Goal: Transaction & Acquisition: Purchase product/service

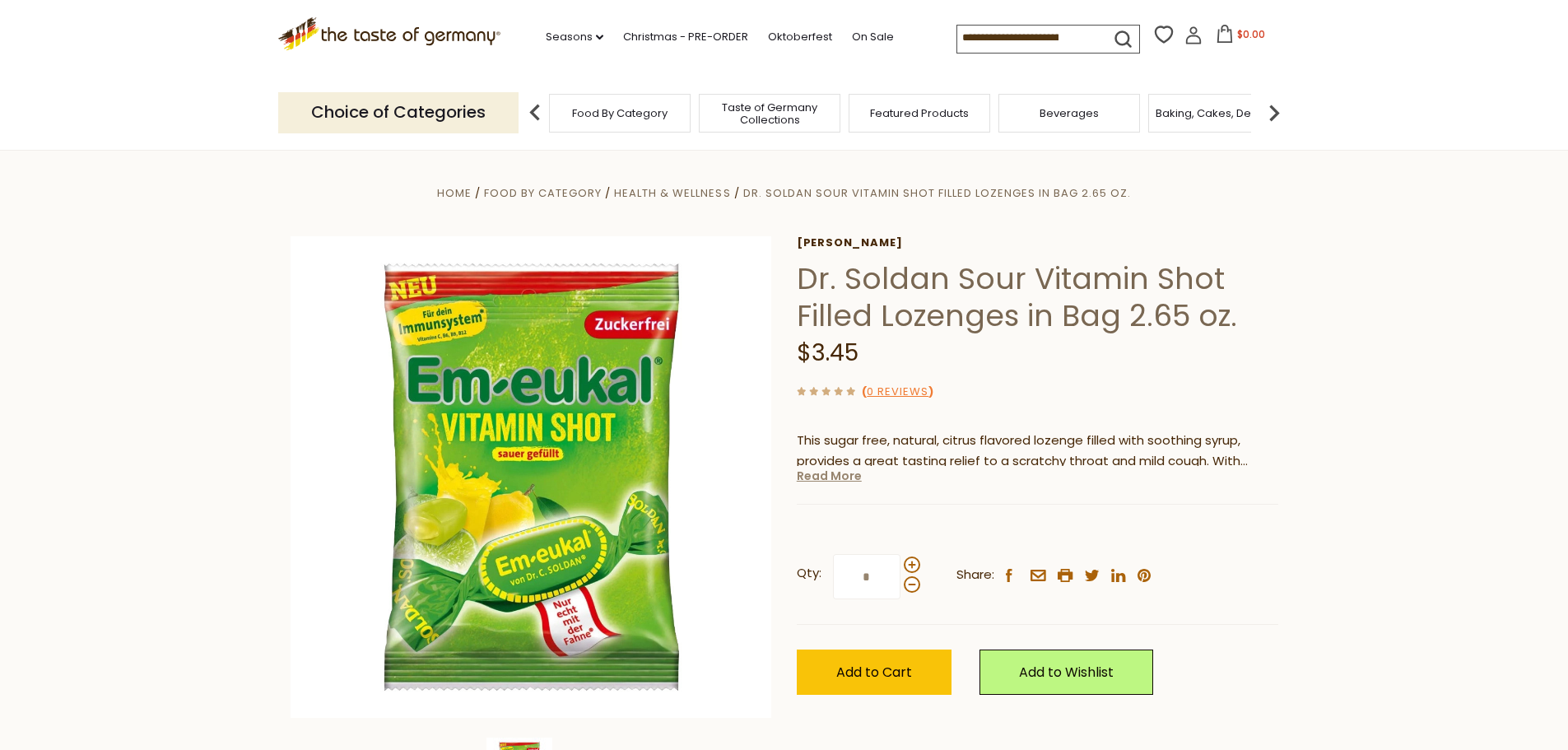
click at [824, 479] on link "Read More" at bounding box center [829, 476] width 65 height 17
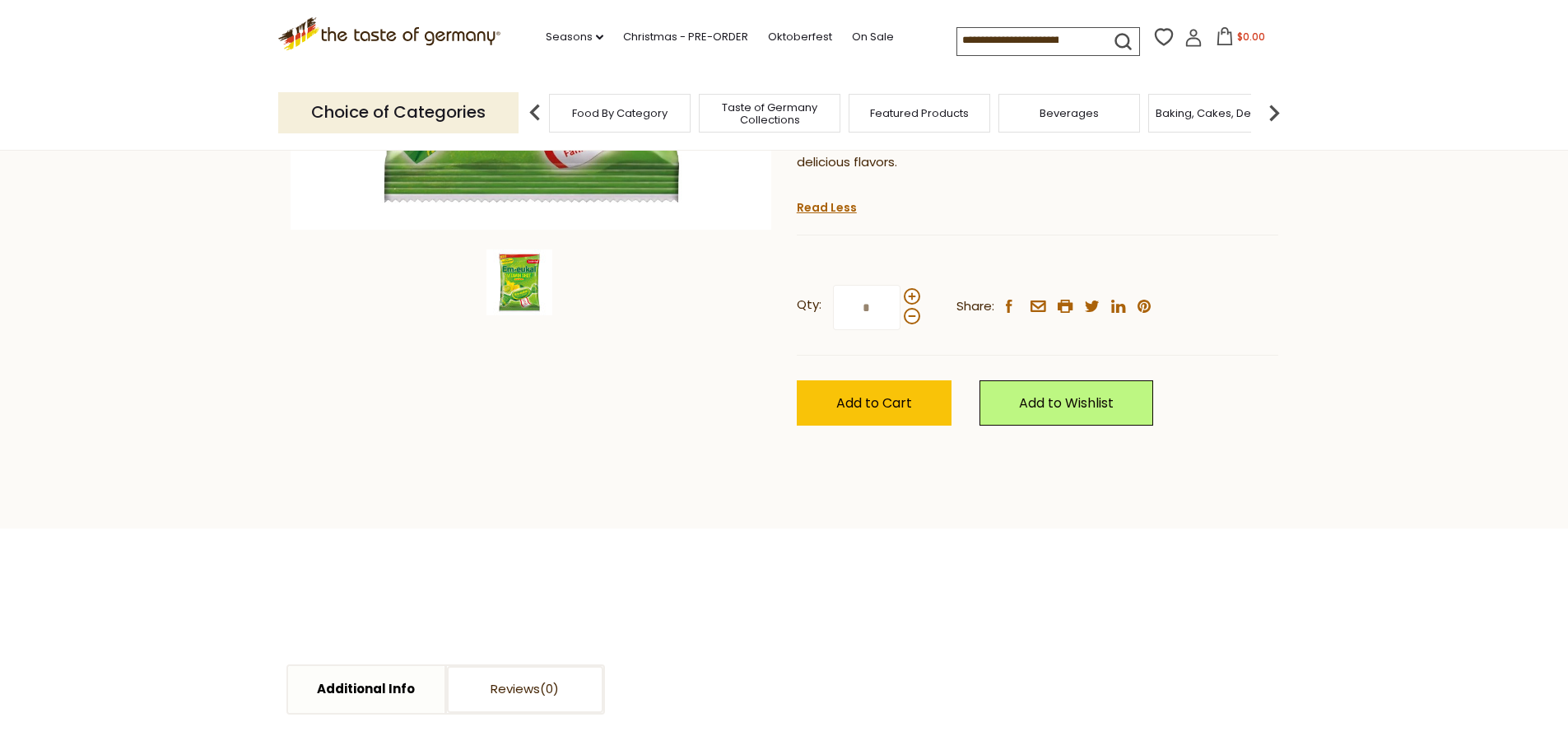
scroll to position [247, 0]
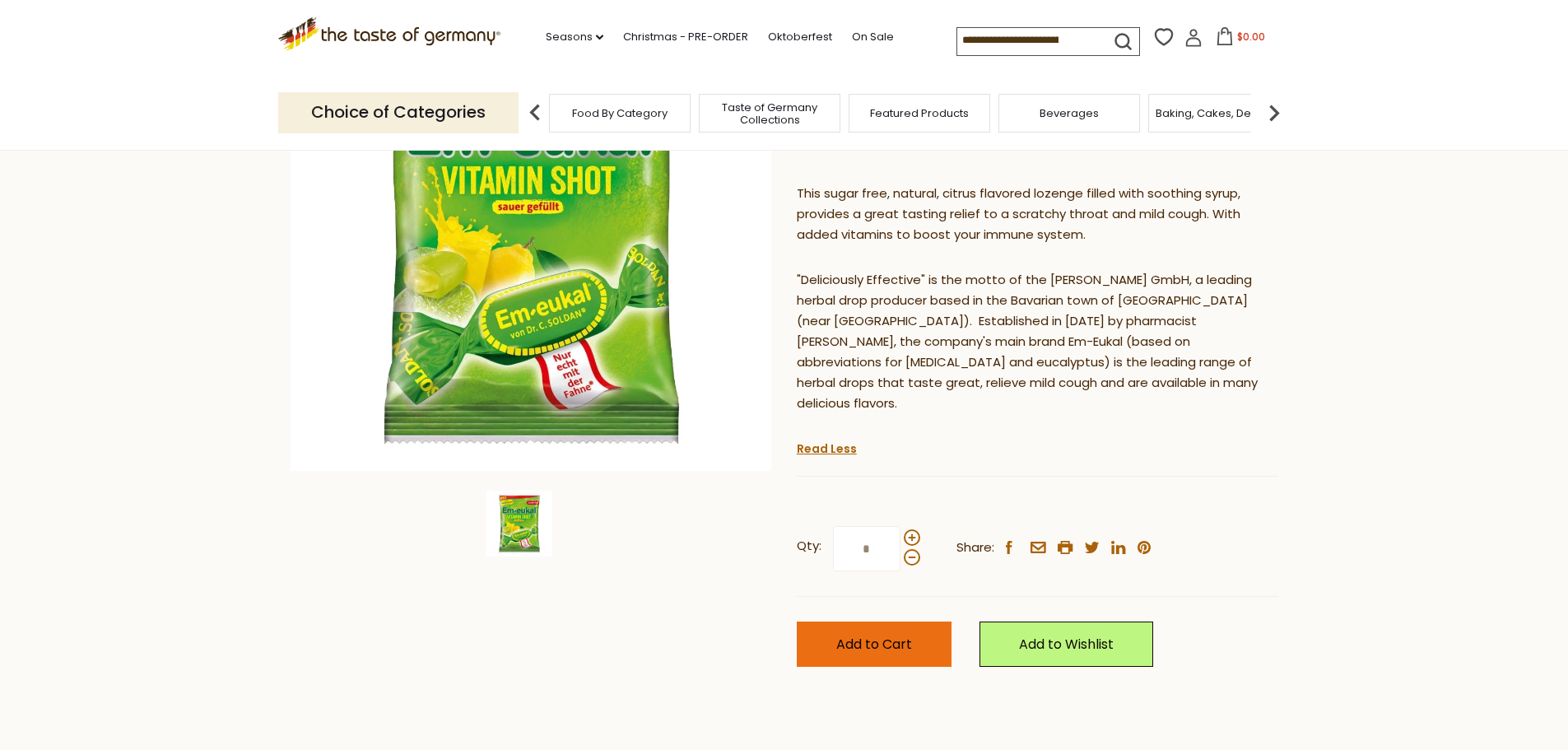
click at [900, 634] on span "Add to Cart" at bounding box center [874, 644] width 76 height 19
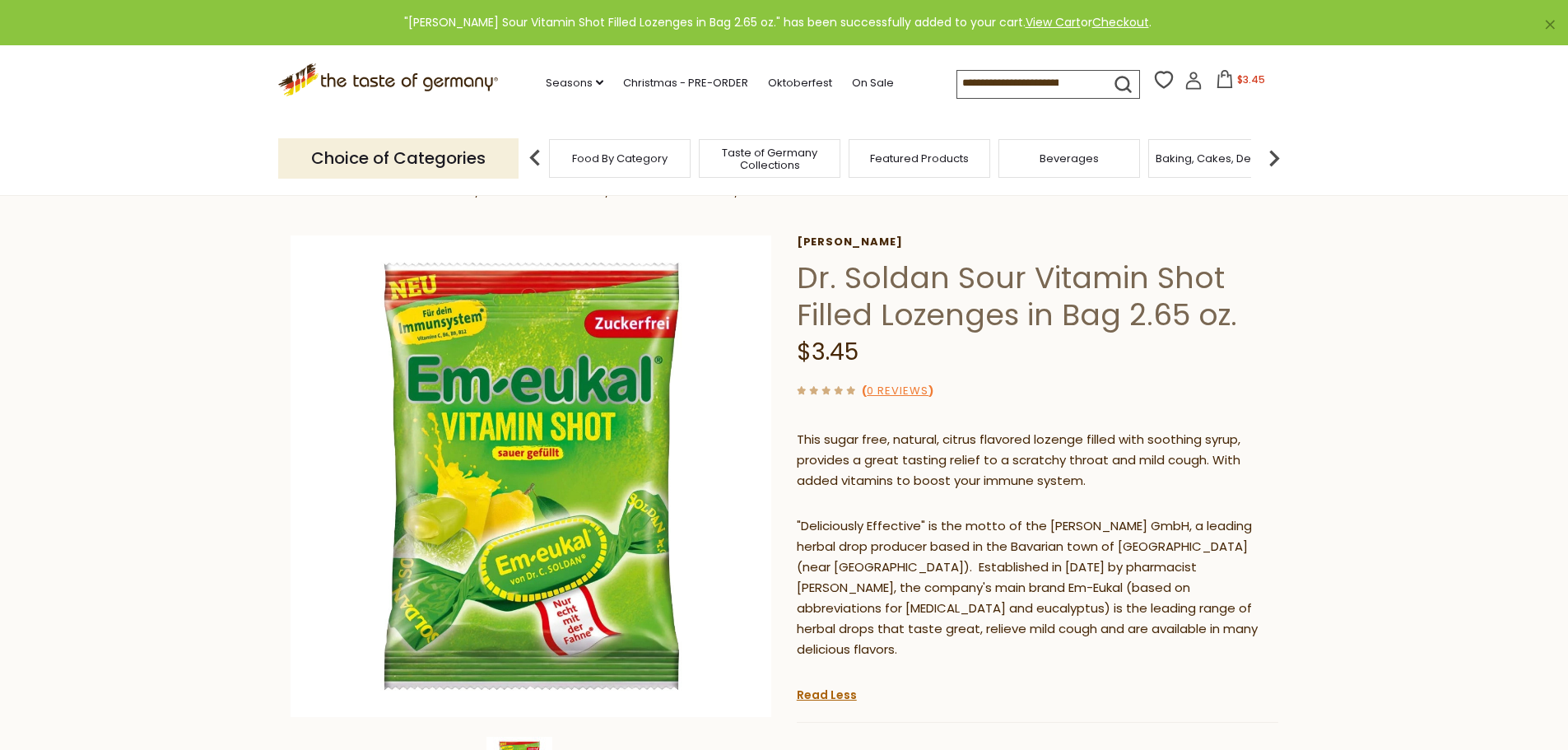
scroll to position [0, 0]
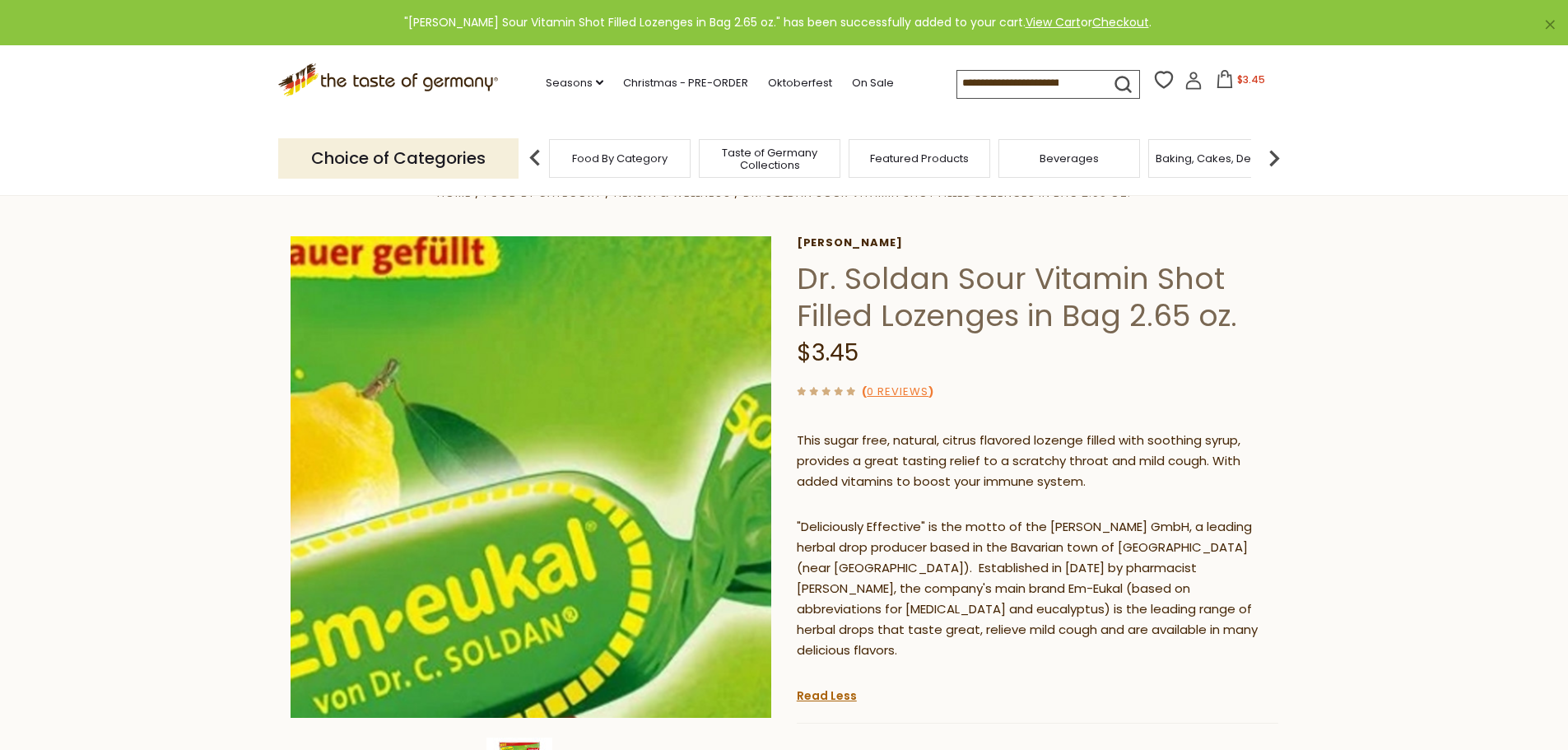
click at [589, 535] on img at bounding box center [532, 477] width 481 height 481
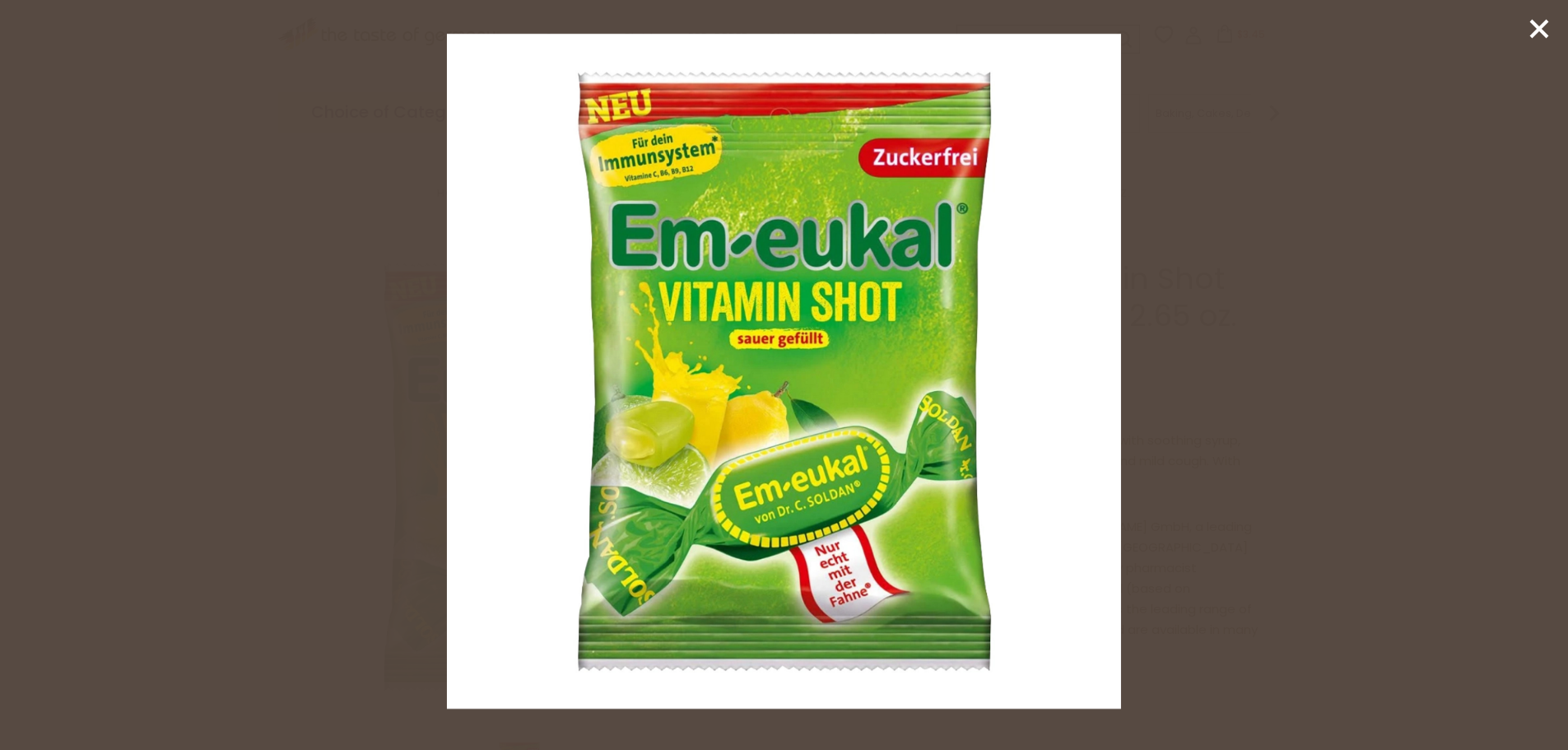
click at [1538, 23] on icon at bounding box center [1539, 29] width 24 height 24
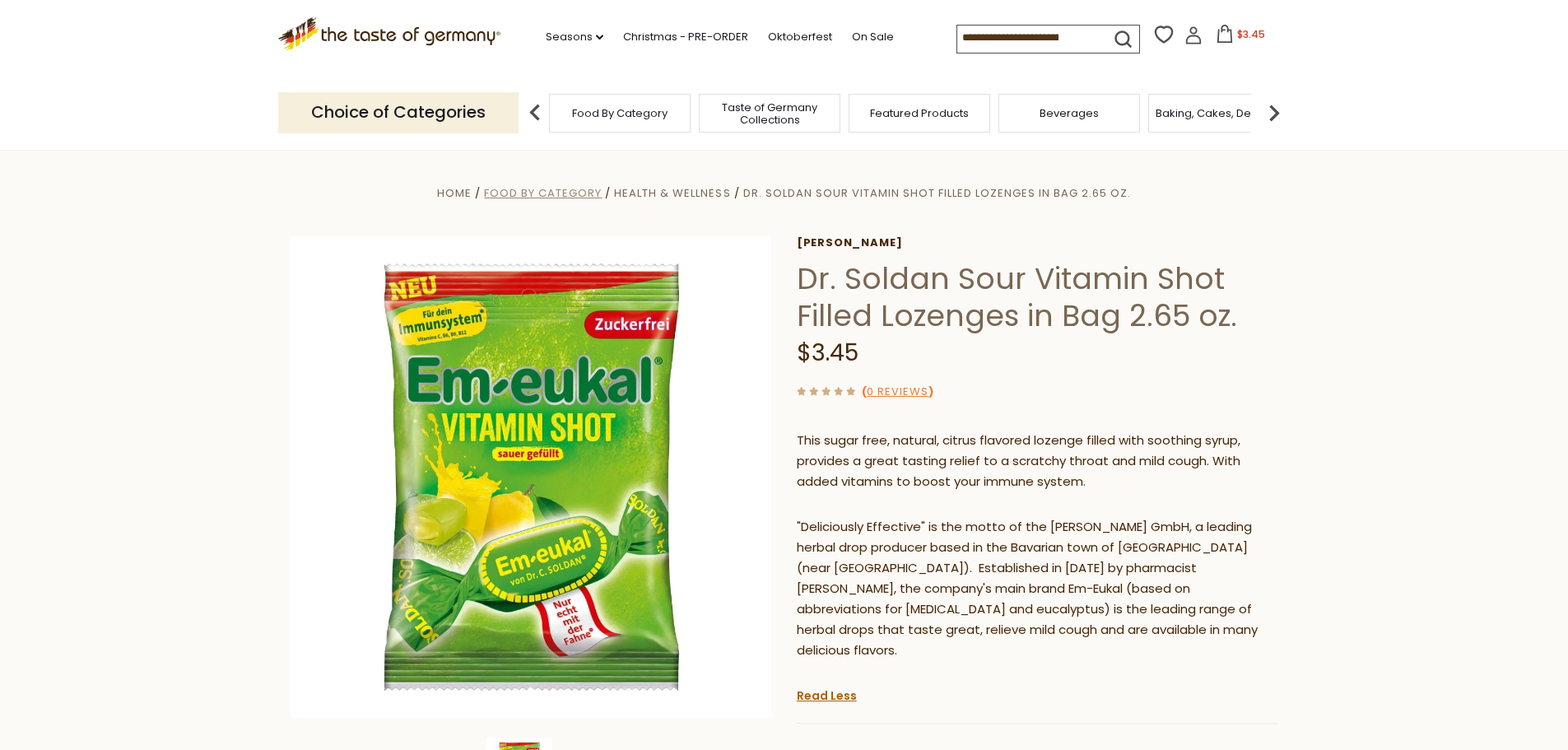
click at [564, 192] on span "Food By Category" at bounding box center [543, 193] width 118 height 16
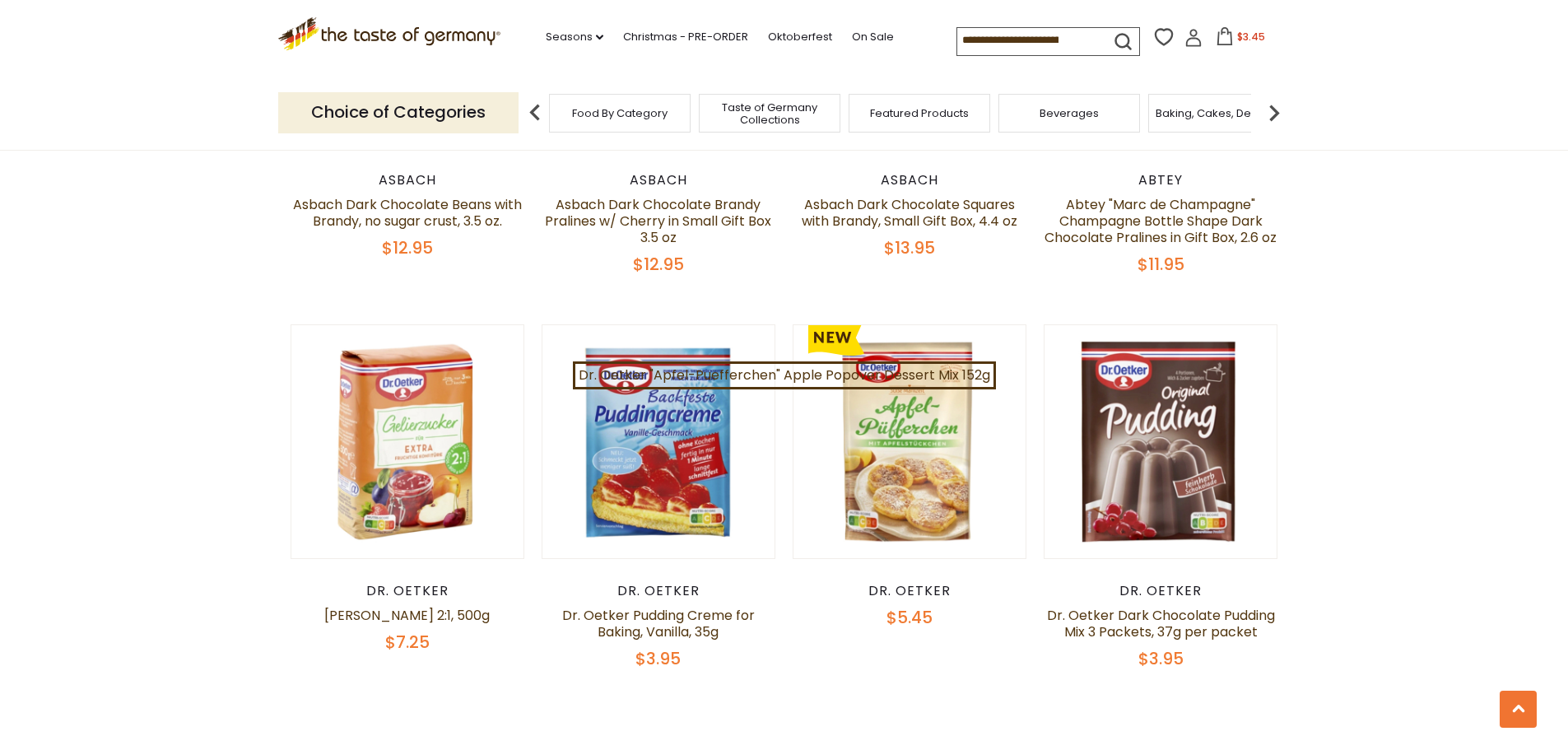
scroll to position [3540, 0]
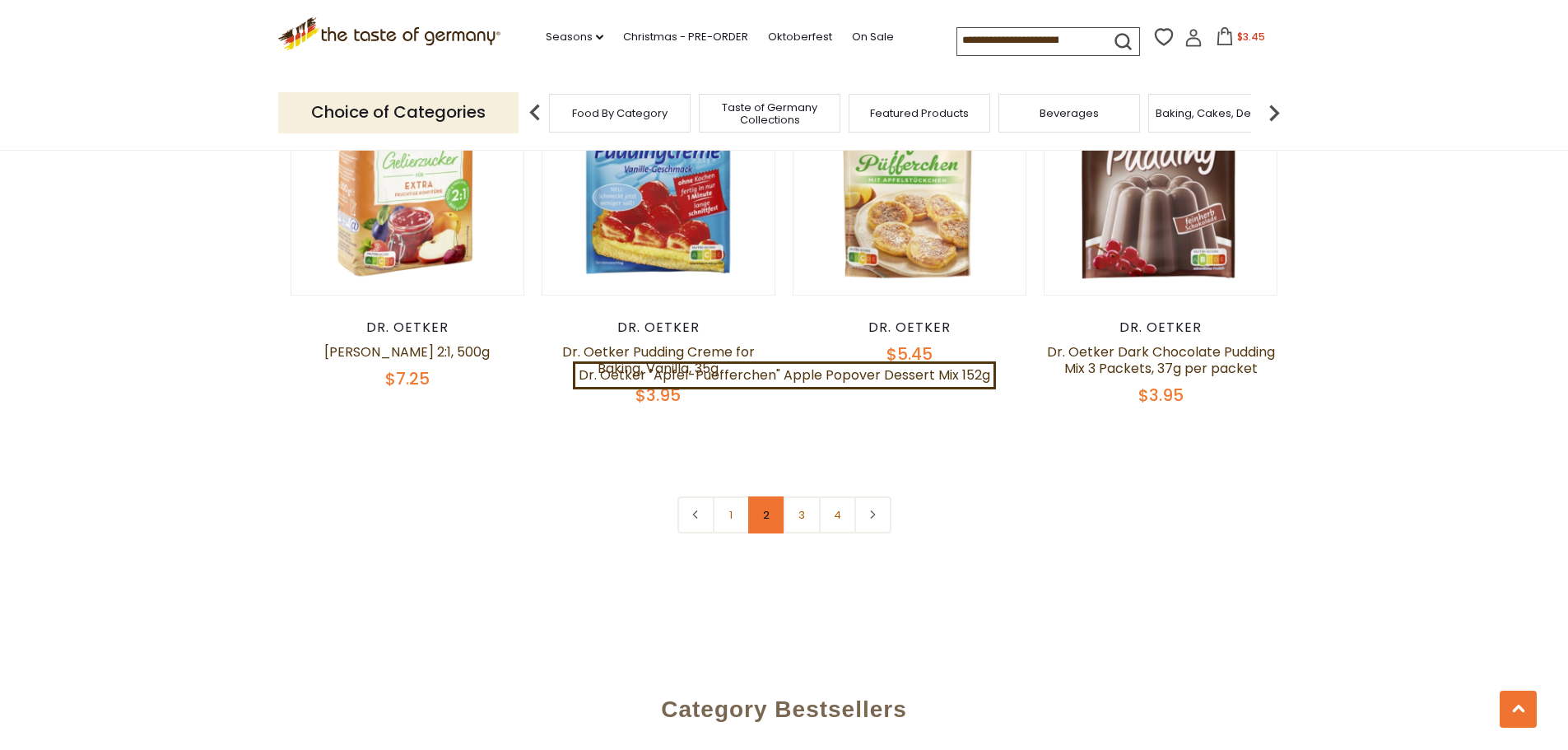
click at [756, 496] on link "2" at bounding box center [767, 515] width 37 height 37
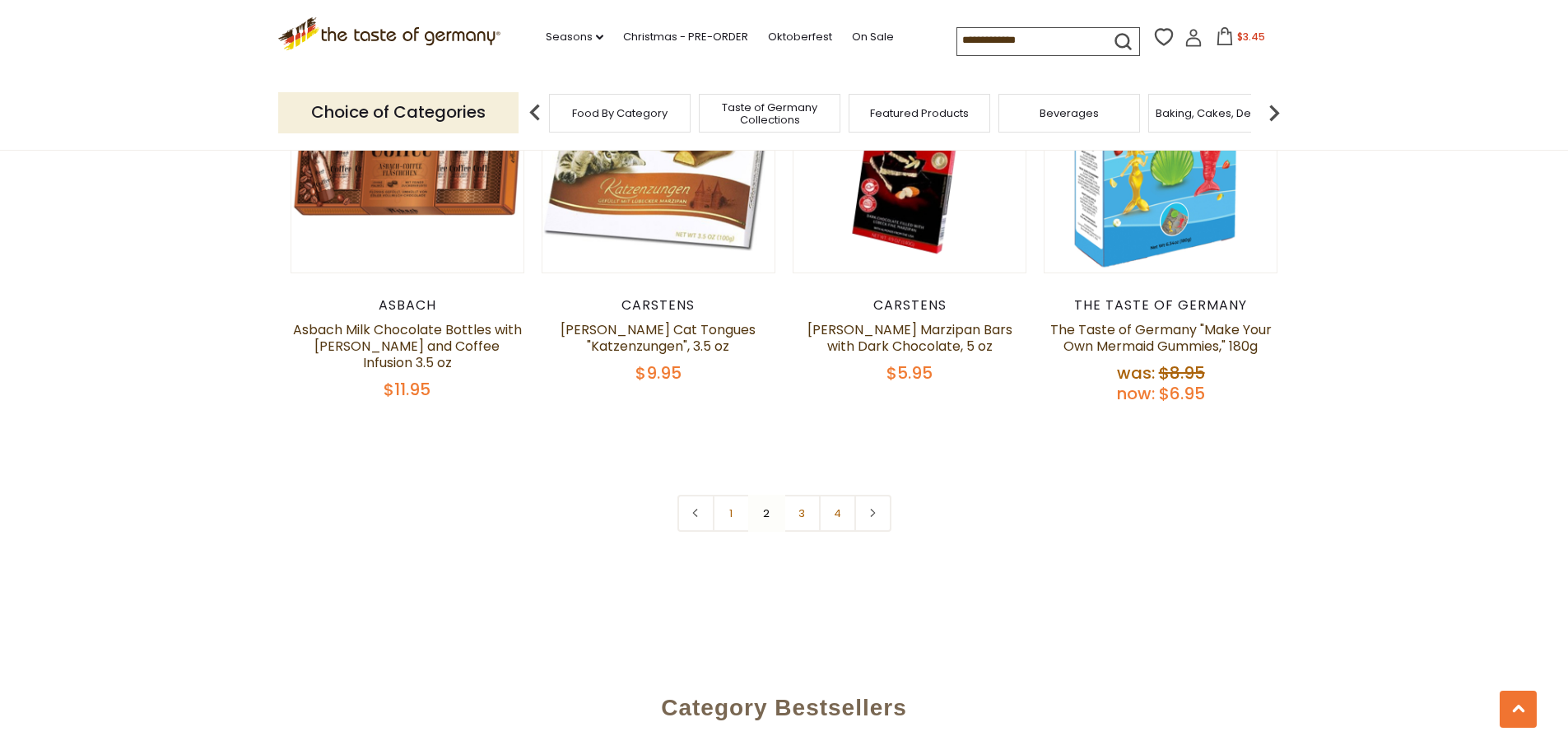
scroll to position [3632, 0]
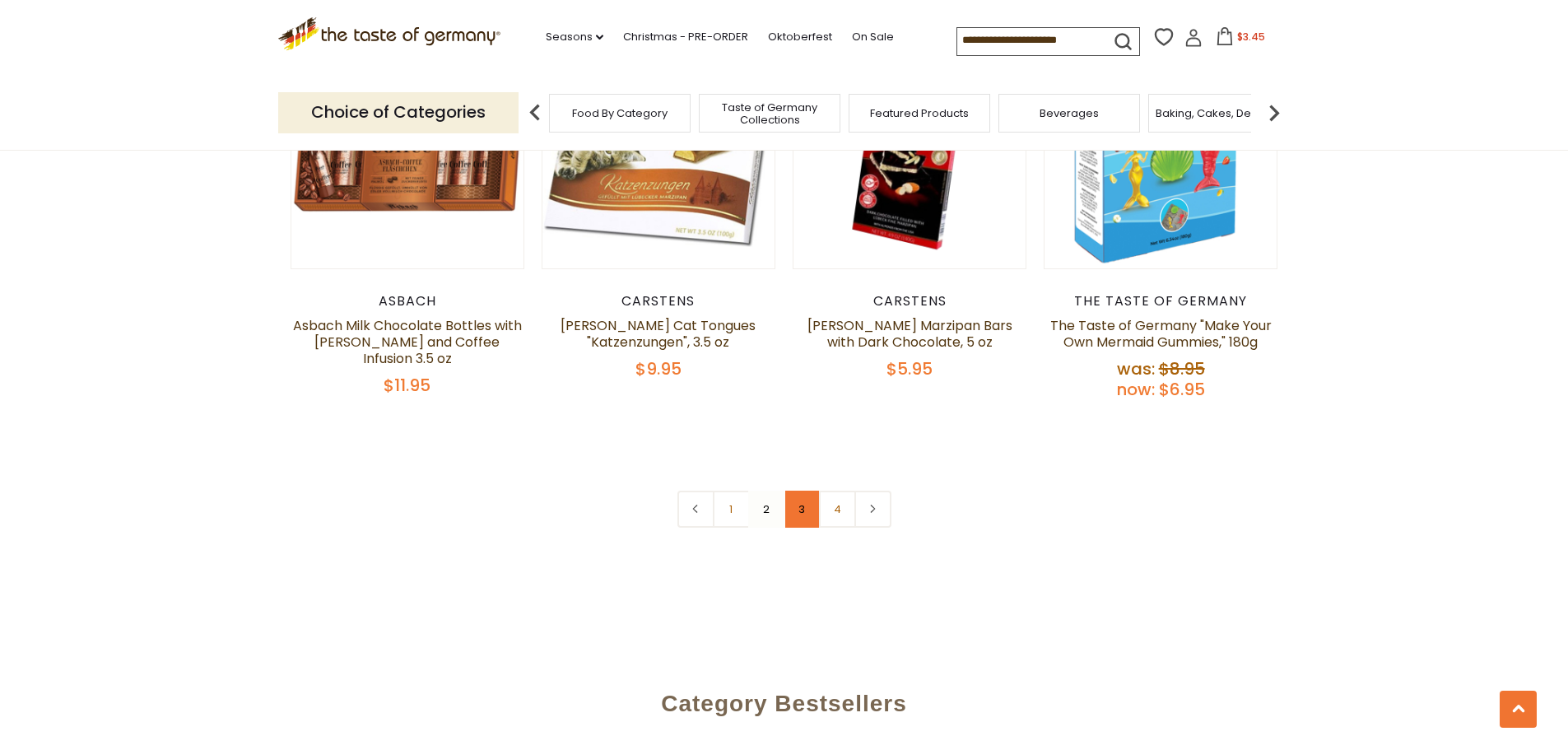
click at [813, 491] on link "3" at bounding box center [802, 509] width 37 height 37
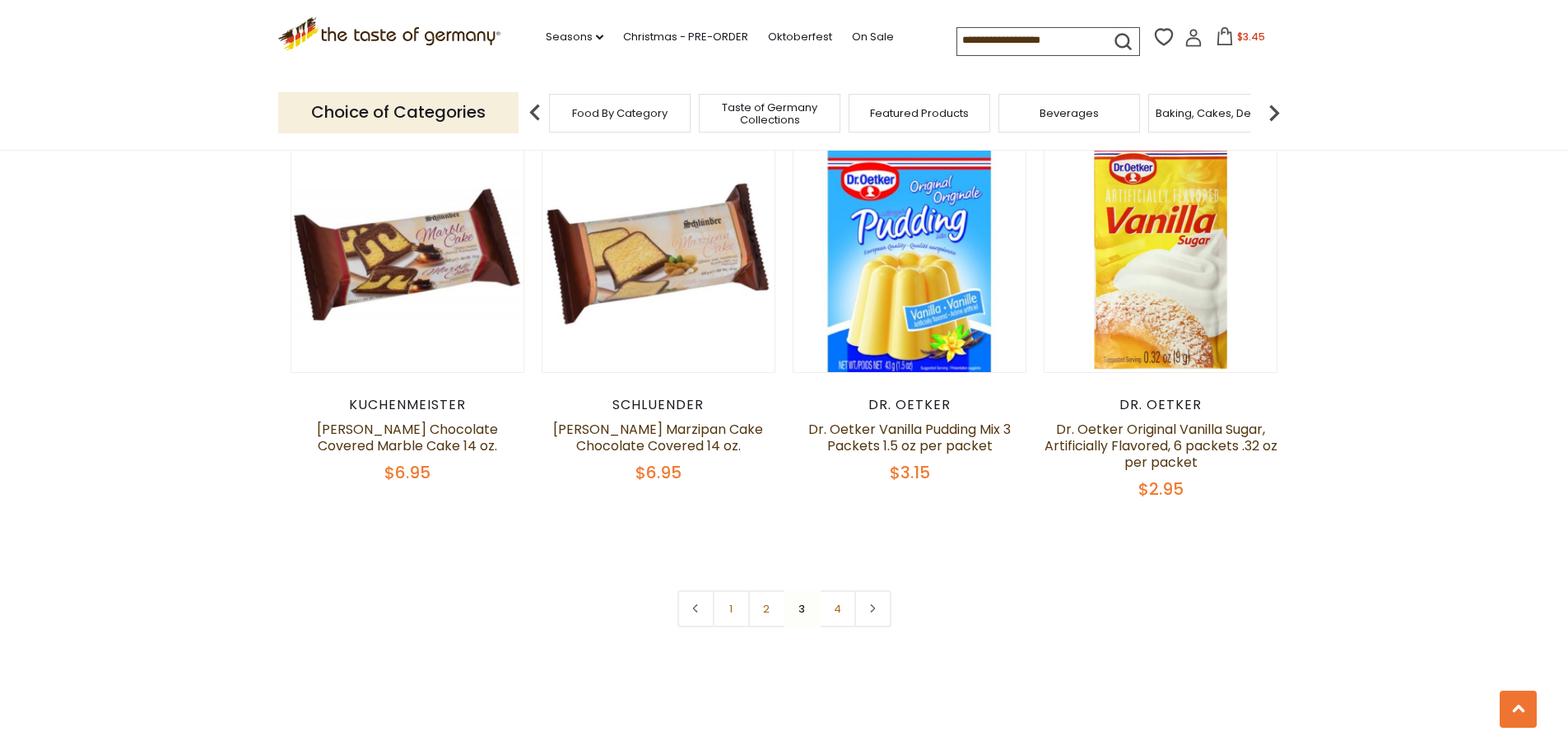
scroll to position [3468, 0]
click at [839, 590] on link "4" at bounding box center [838, 608] width 37 height 37
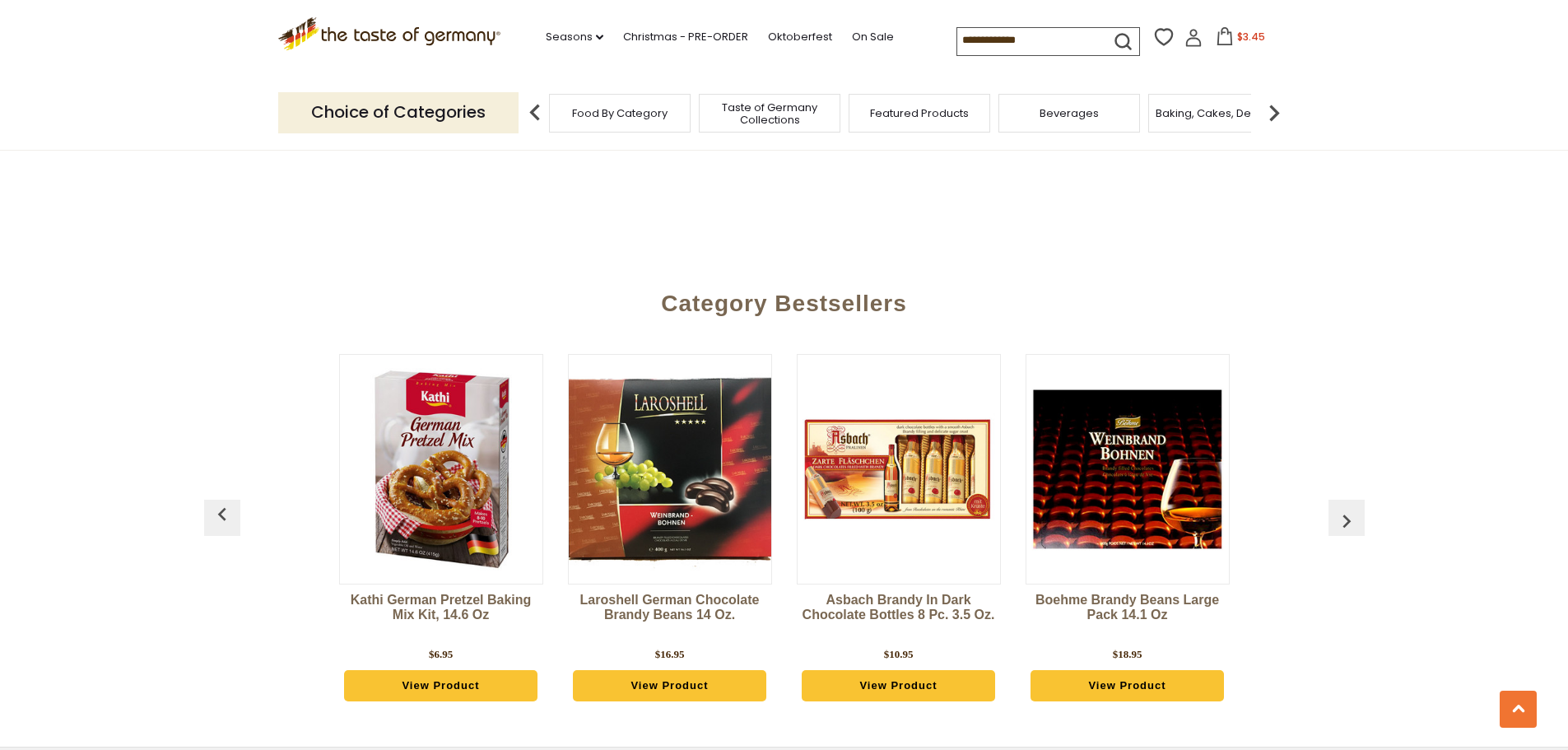
scroll to position [2727, 0]
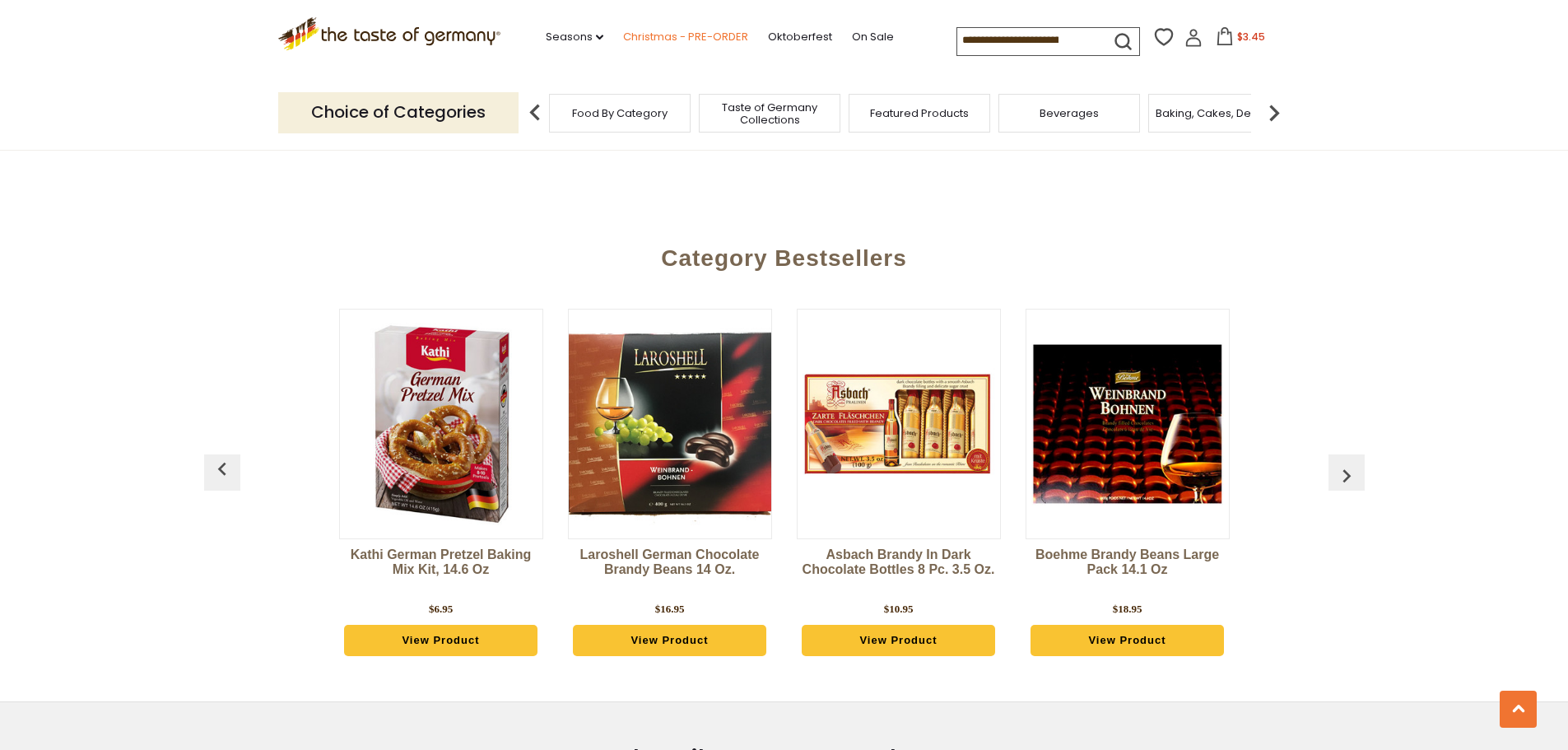
click at [709, 35] on link "Christmas - PRE-ORDER" at bounding box center [686, 36] width 125 height 18
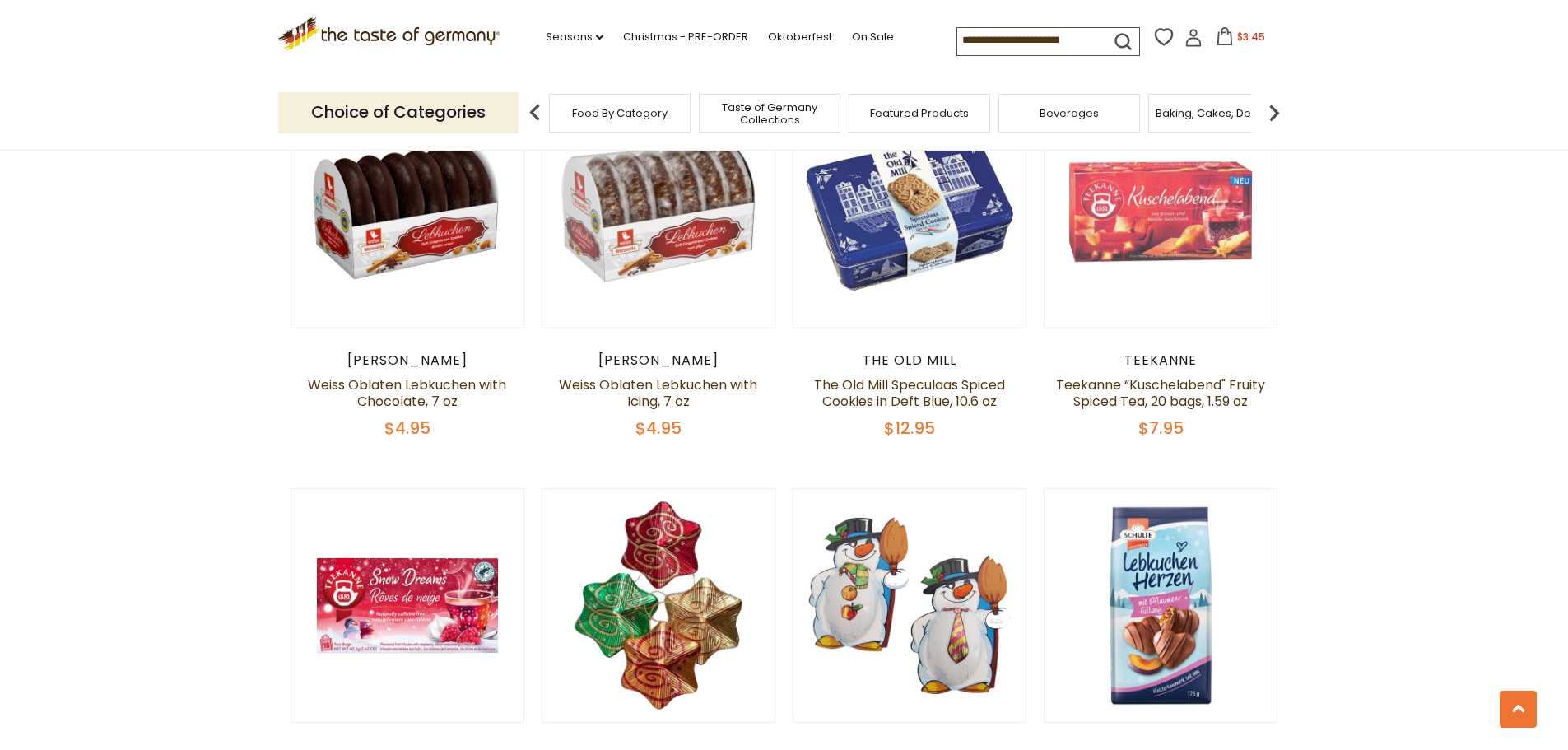
scroll to position [1894, 0]
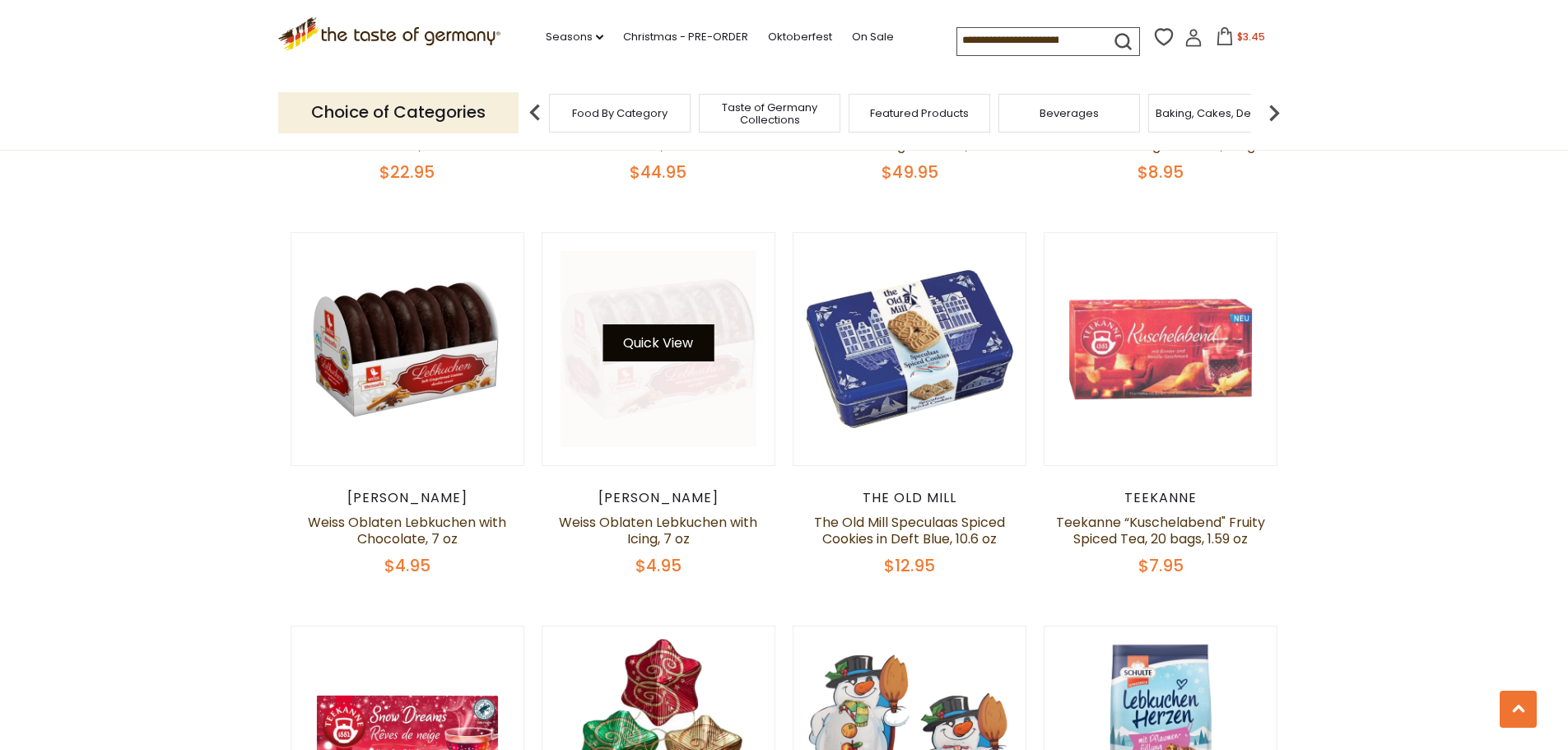
click at [664, 325] on button "Quick View" at bounding box center [658, 343] width 111 height 37
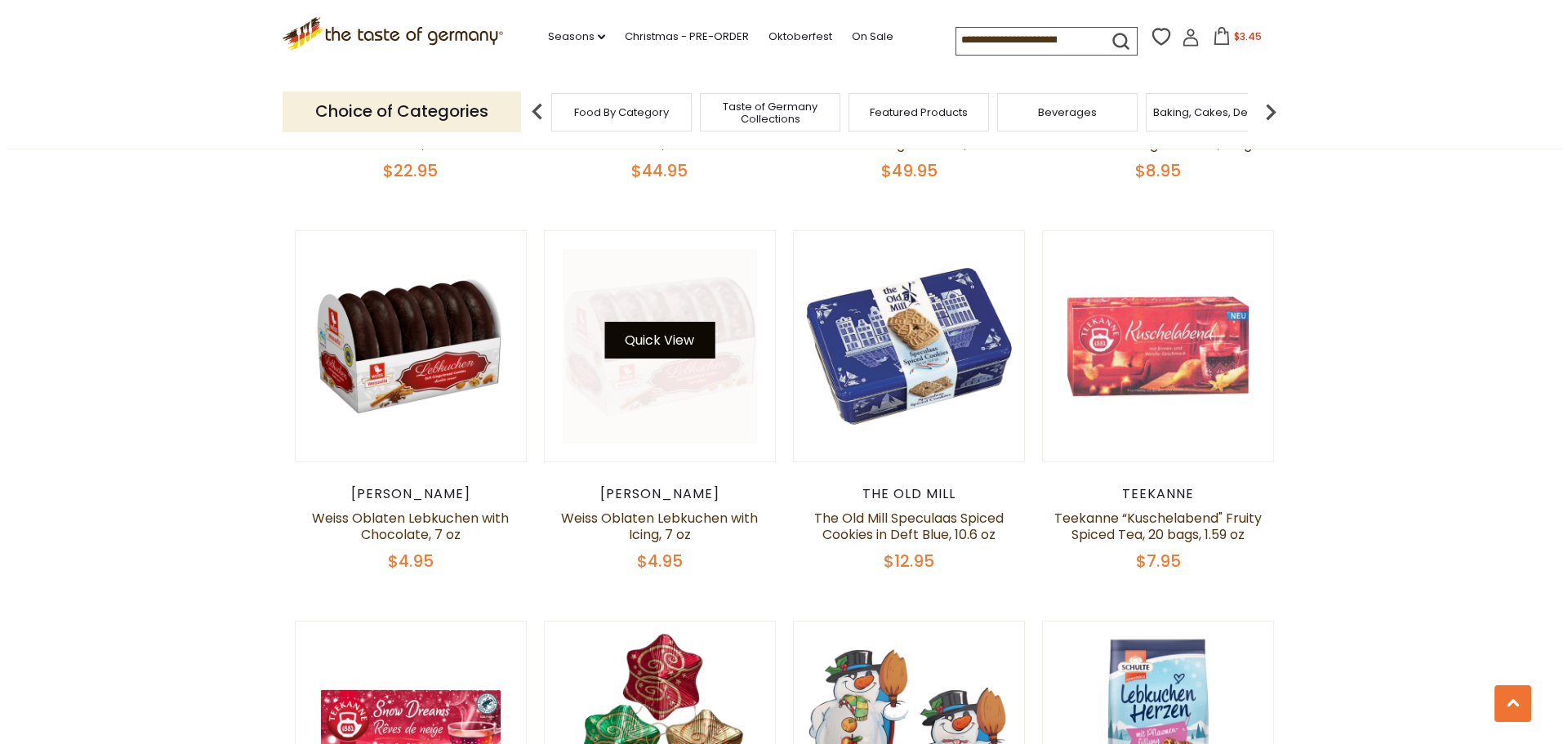
scroll to position [1718, 0]
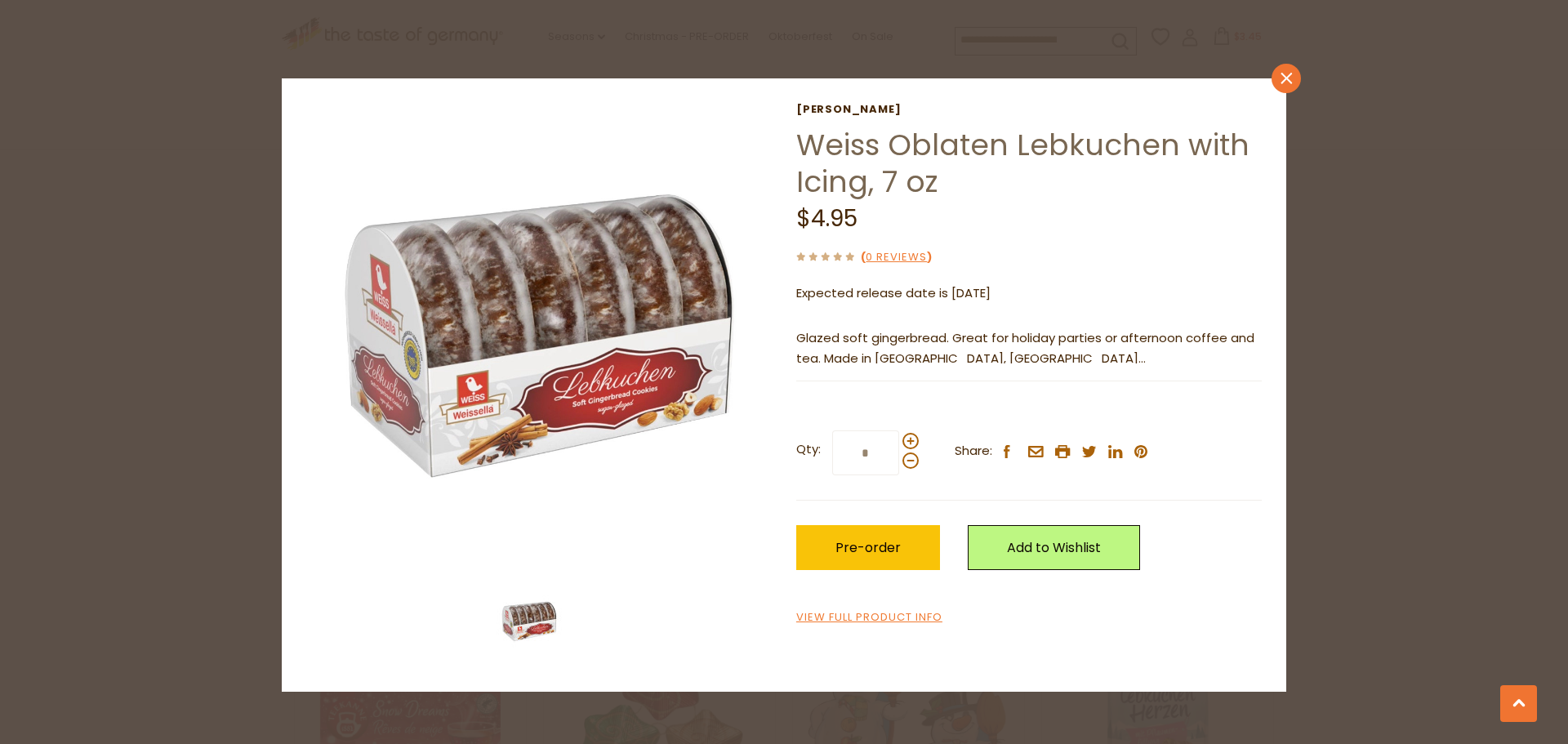
click at [1281, 80] on icon "close" at bounding box center [1286, 79] width 12 height 12
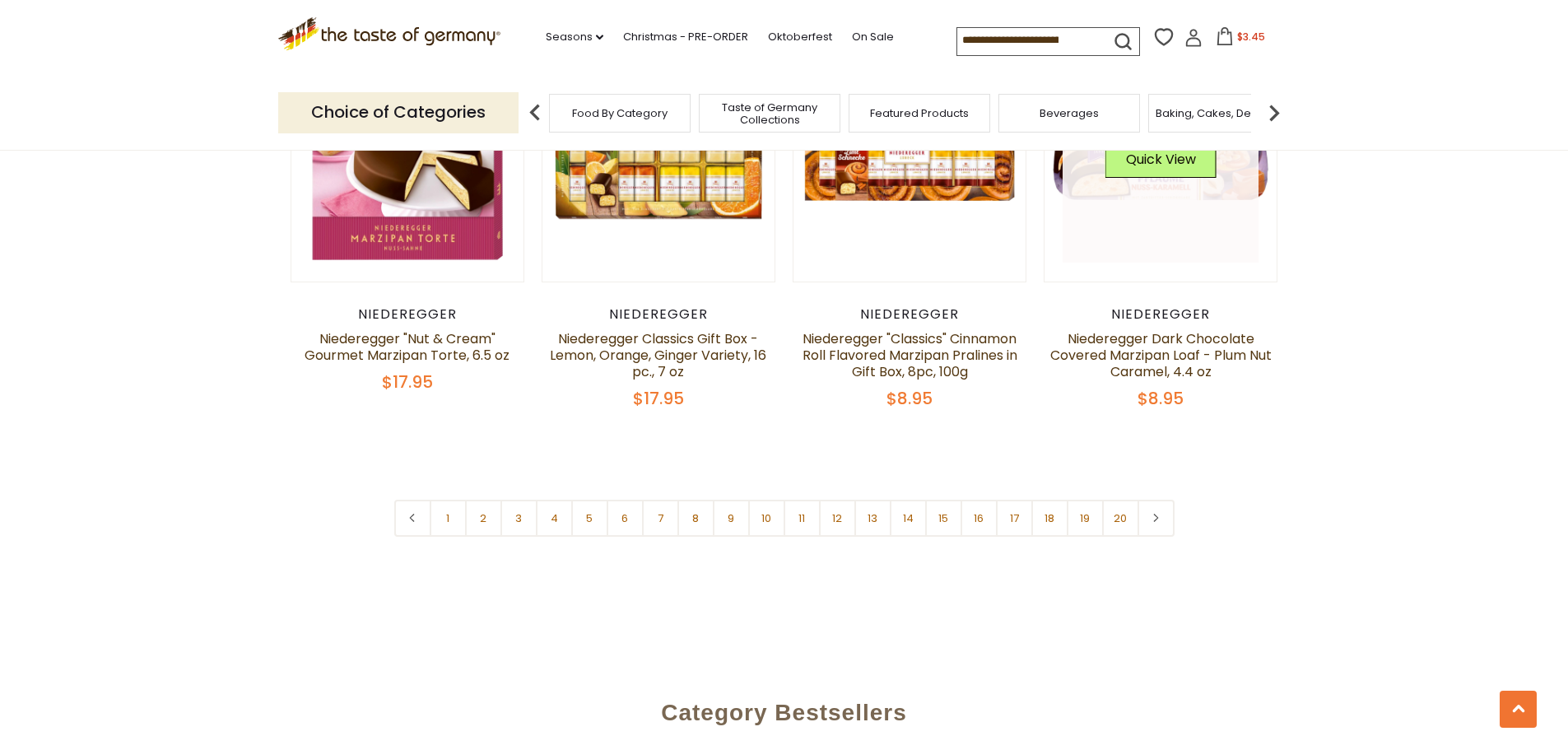
scroll to position [3952, 0]
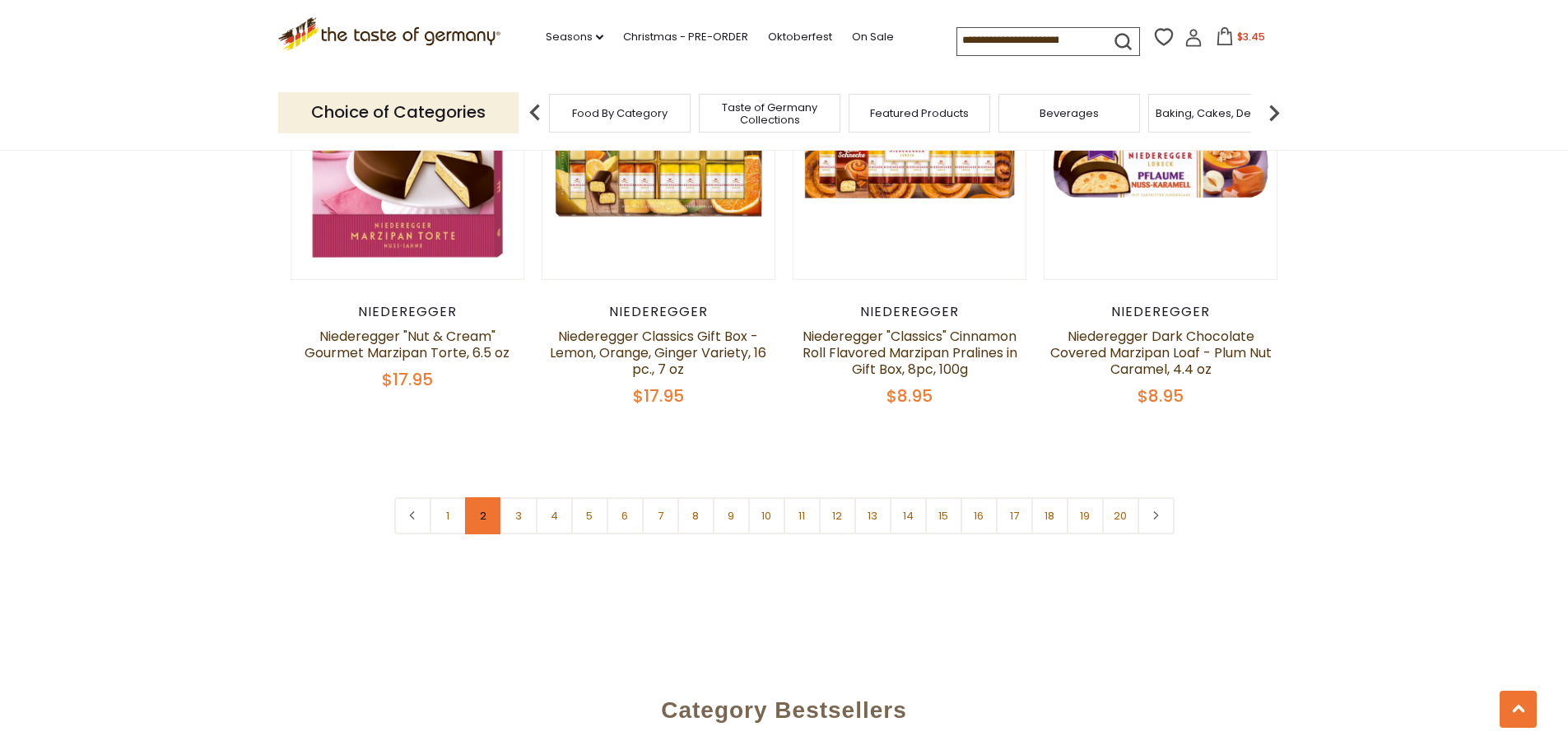
click at [489, 497] on link "2" at bounding box center [484, 516] width 37 height 37
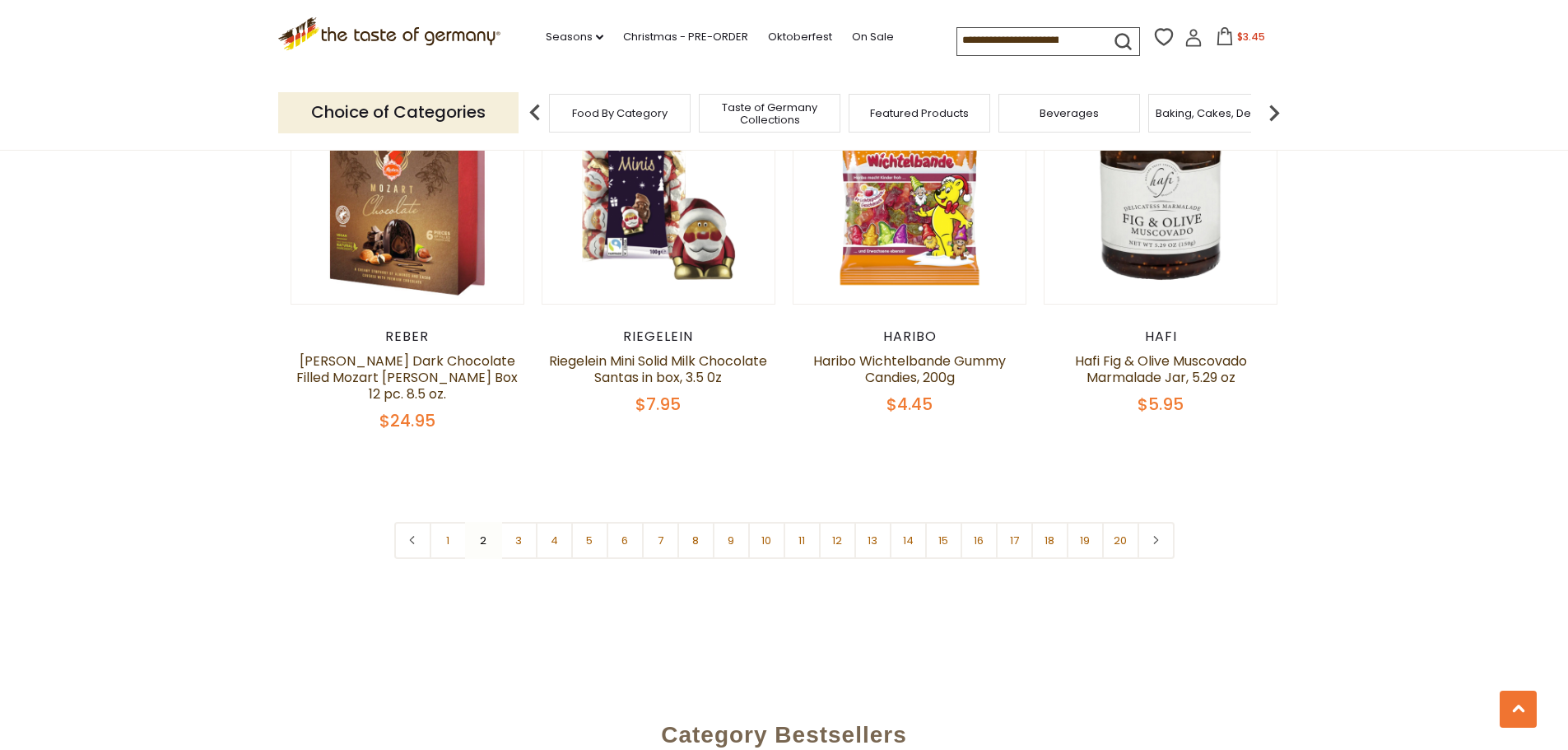
scroll to position [4106, 0]
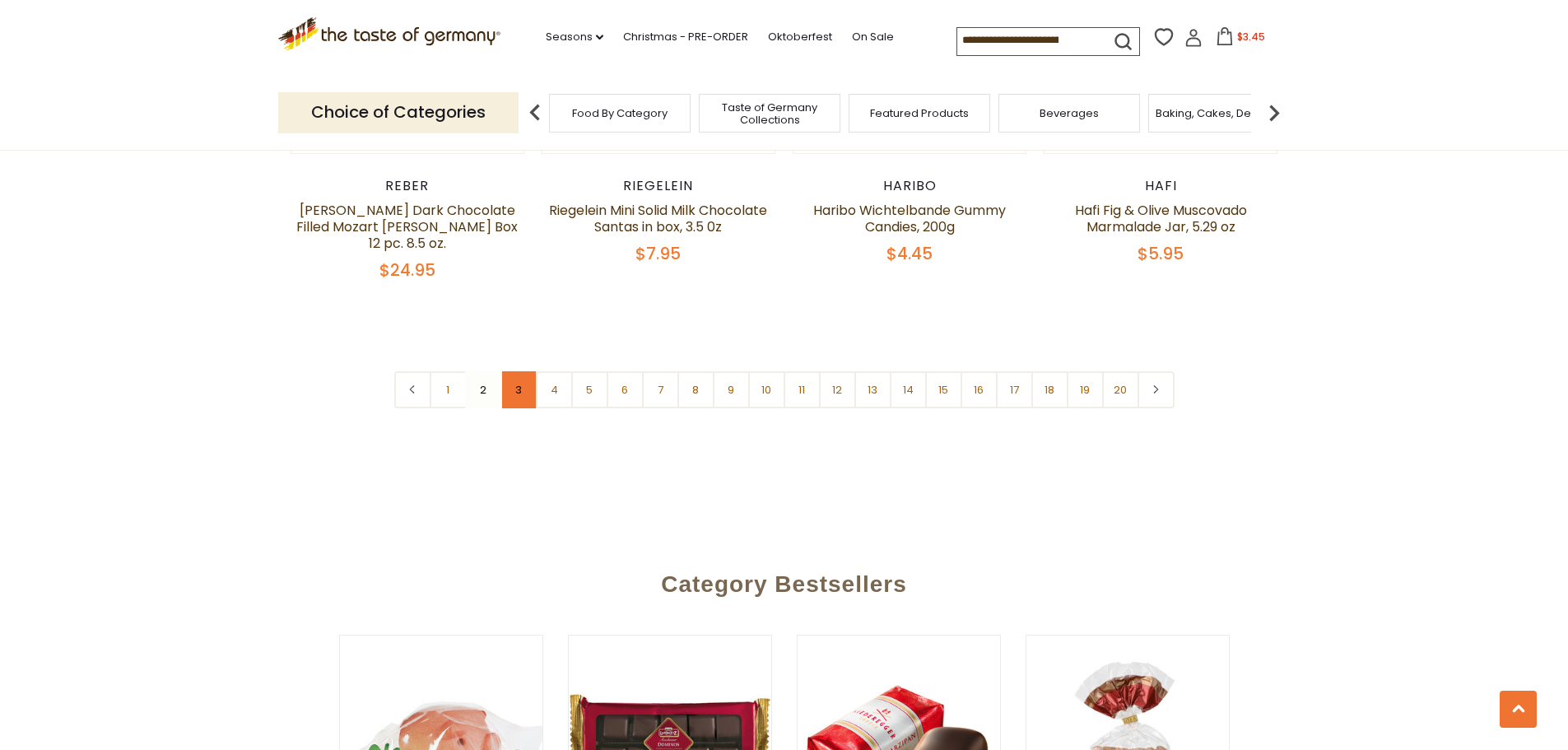
click at [512, 371] on link "3" at bounding box center [520, 390] width 37 height 37
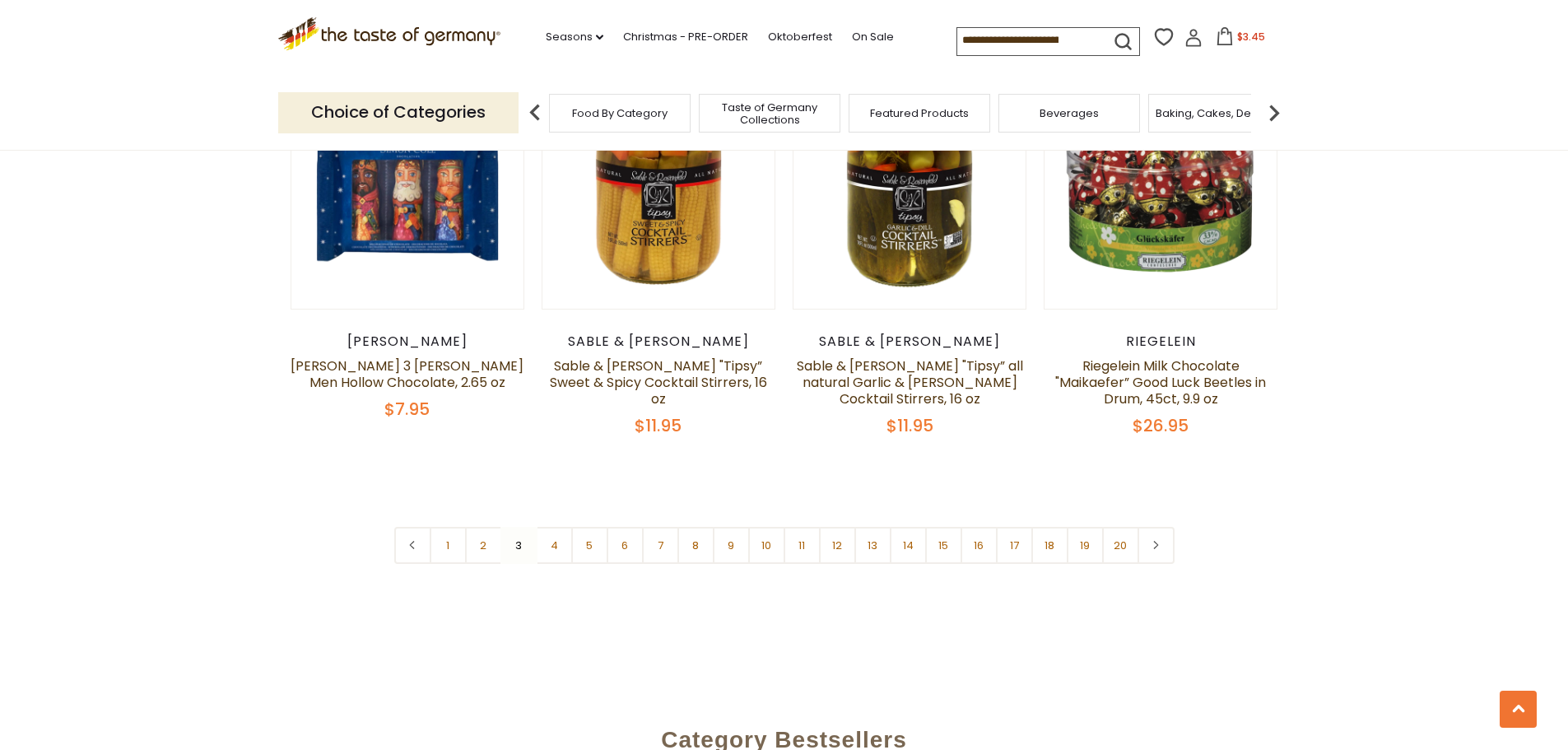
scroll to position [3942, 0]
